Goal: Register for event/course

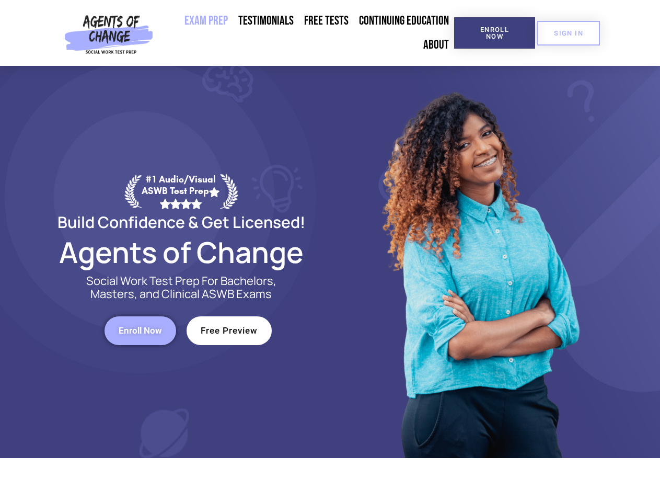
click at [330, 251] on div at bounding box center [479, 262] width 298 height 392
click at [495, 33] on span "Enroll Now" at bounding box center [495, 33] width 48 height 14
click at [569, 33] on span "SIGN IN" at bounding box center [568, 33] width 29 height 7
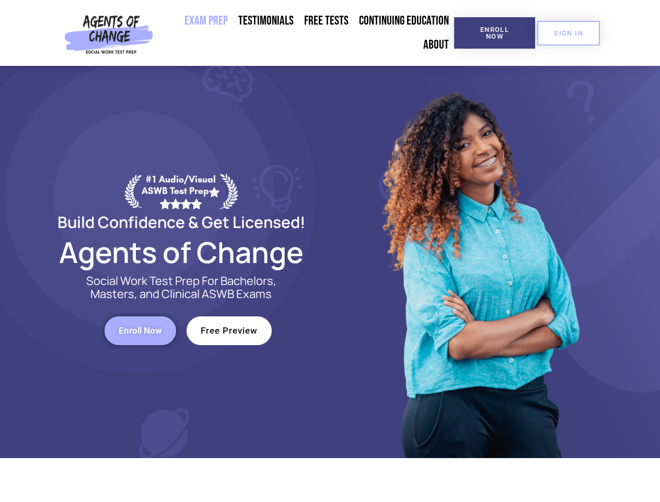
click at [140, 330] on span "Enroll Now" at bounding box center [140, 330] width 43 height 9
click at [229, 330] on span "Free Preview" at bounding box center [229, 330] width 57 height 9
